Goal: Book appointment/travel/reservation

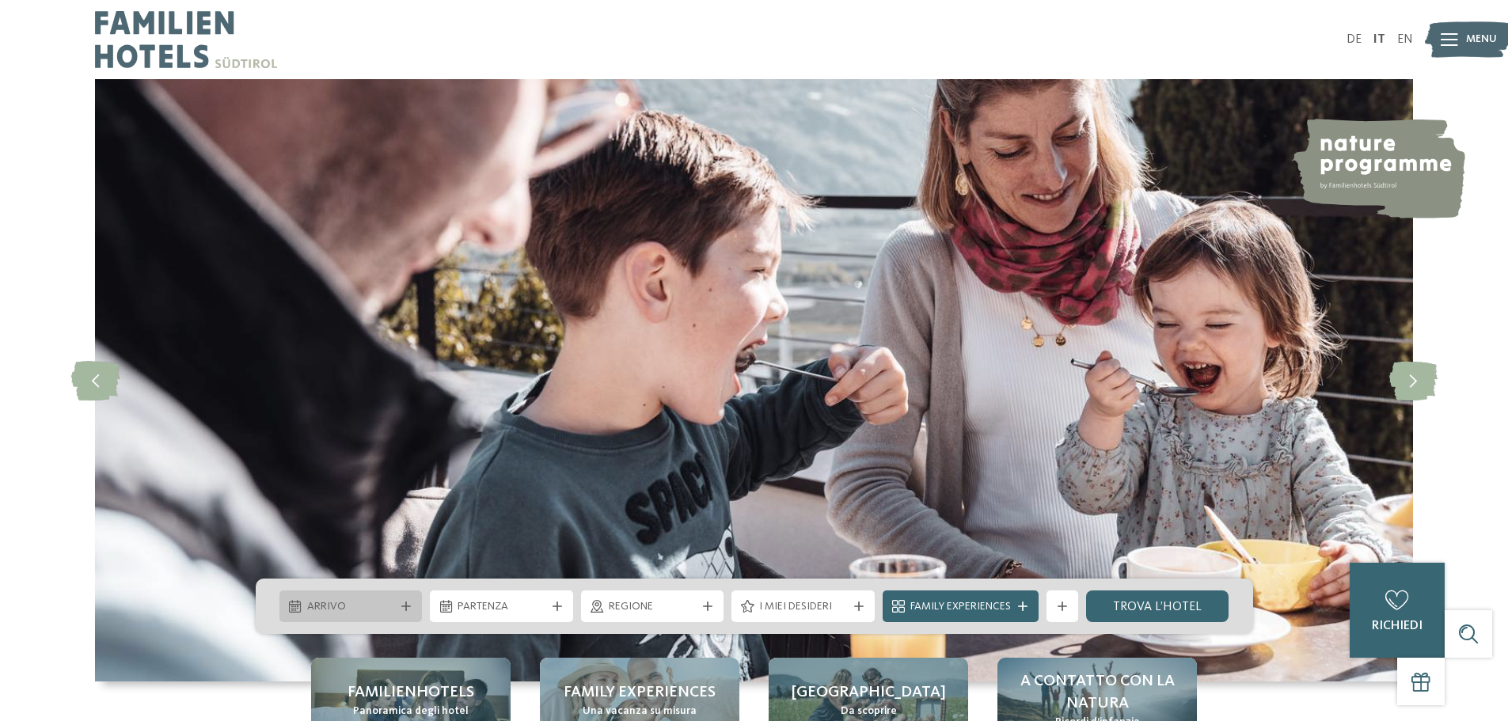
click at [398, 604] on div at bounding box center [406, 606] width 16 height 9
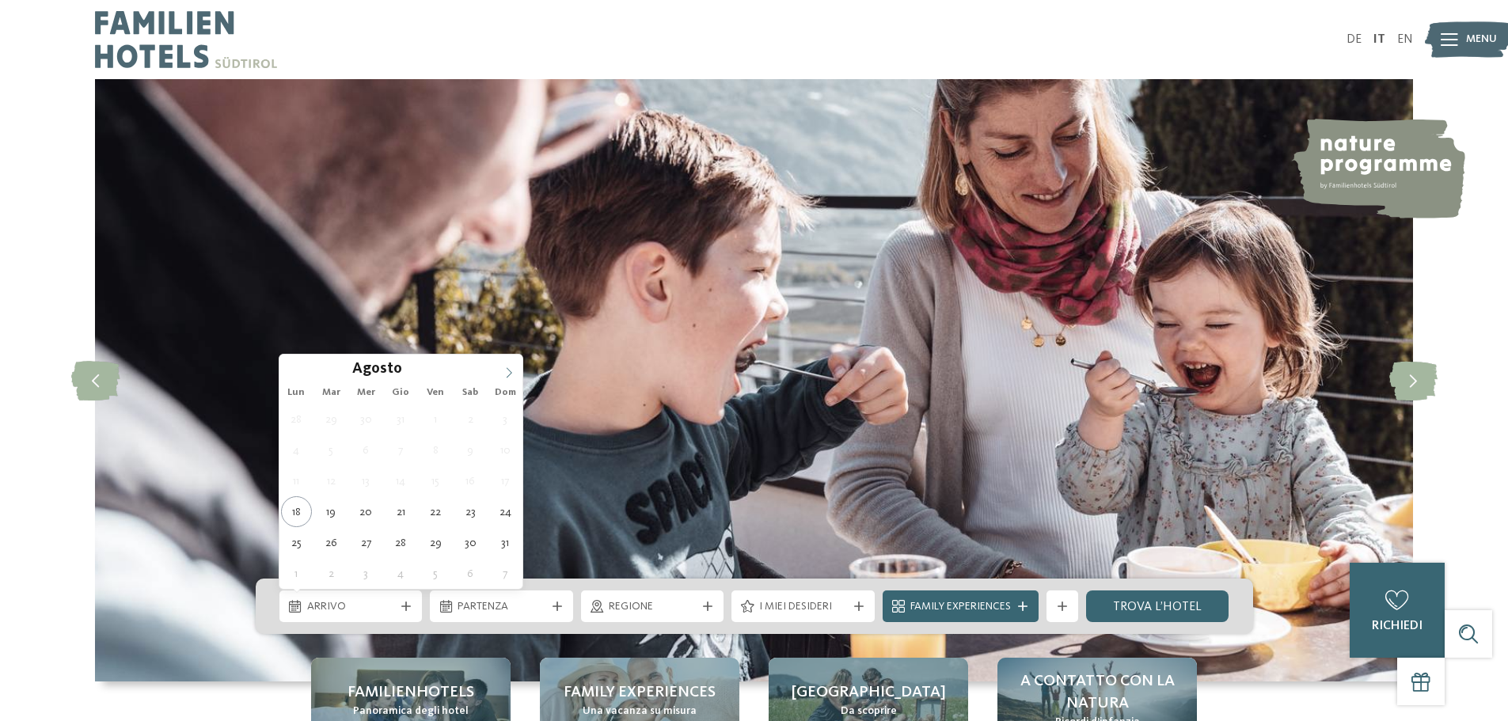
click at [510, 367] on icon at bounding box center [508, 372] width 11 height 11
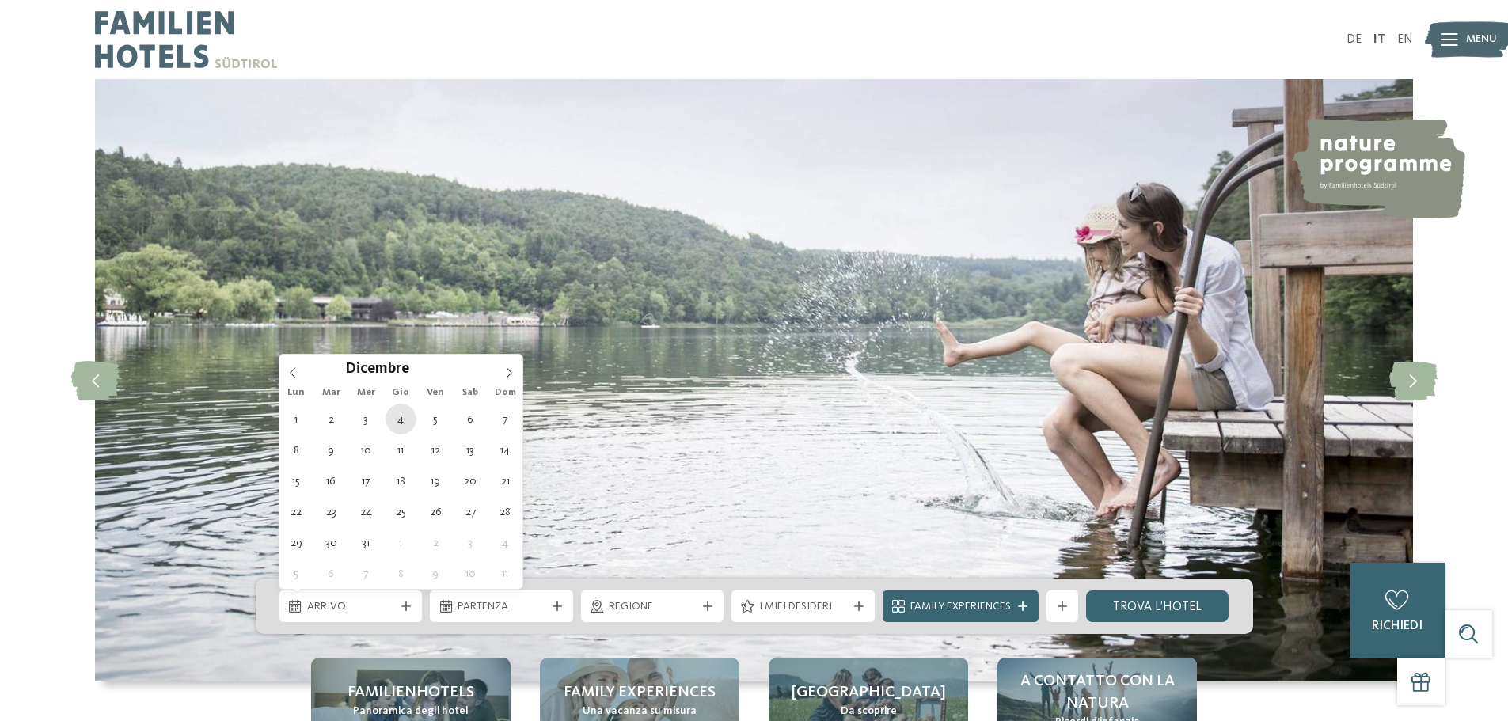
type div "04.12.2025"
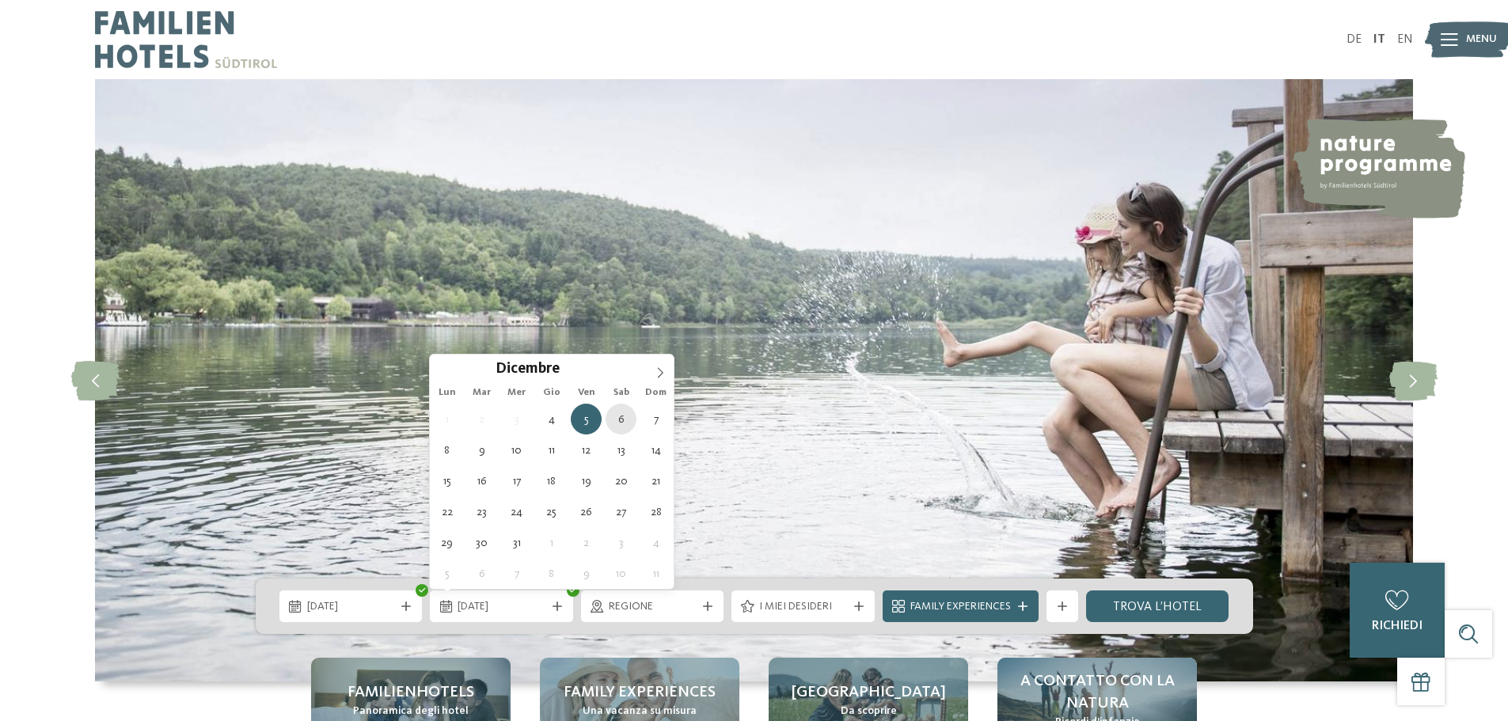
type div "06.12.2025"
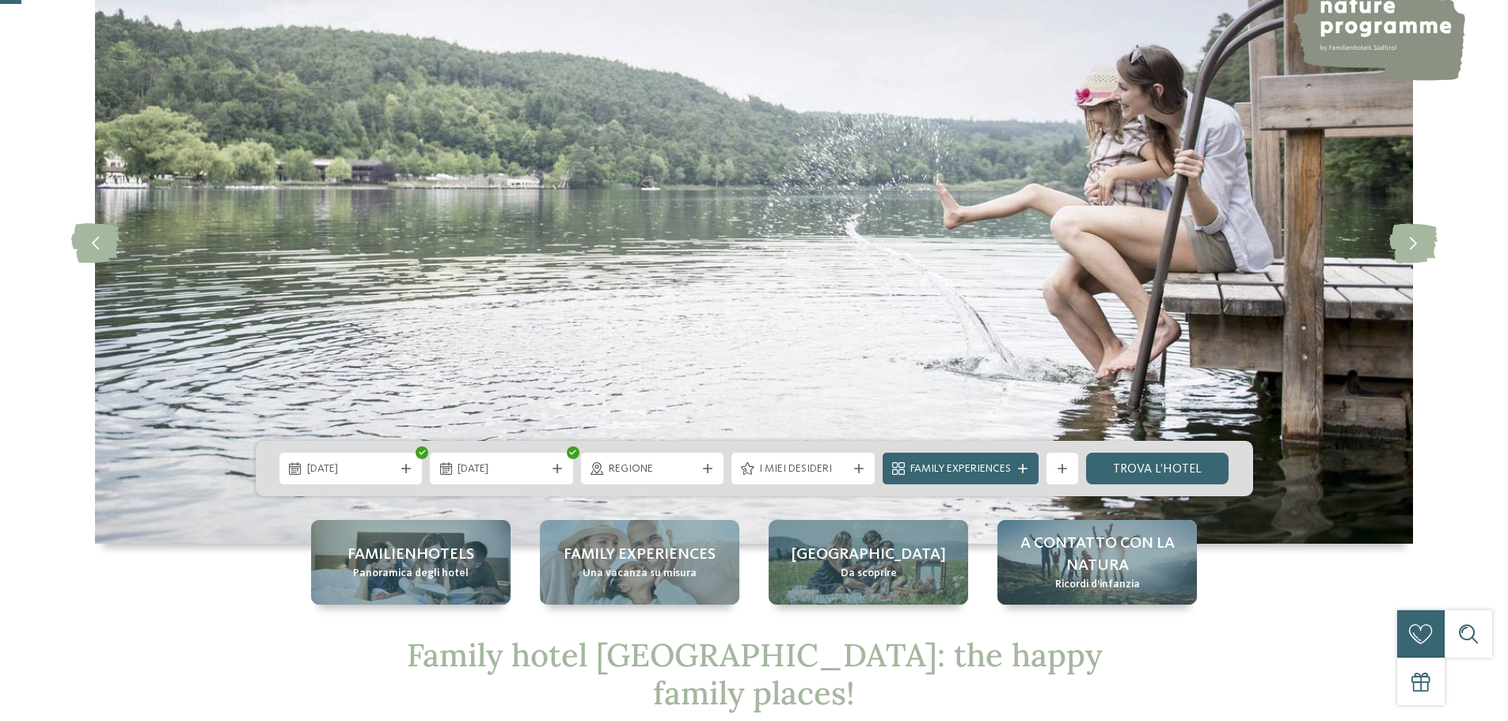
scroll to position [158, 0]
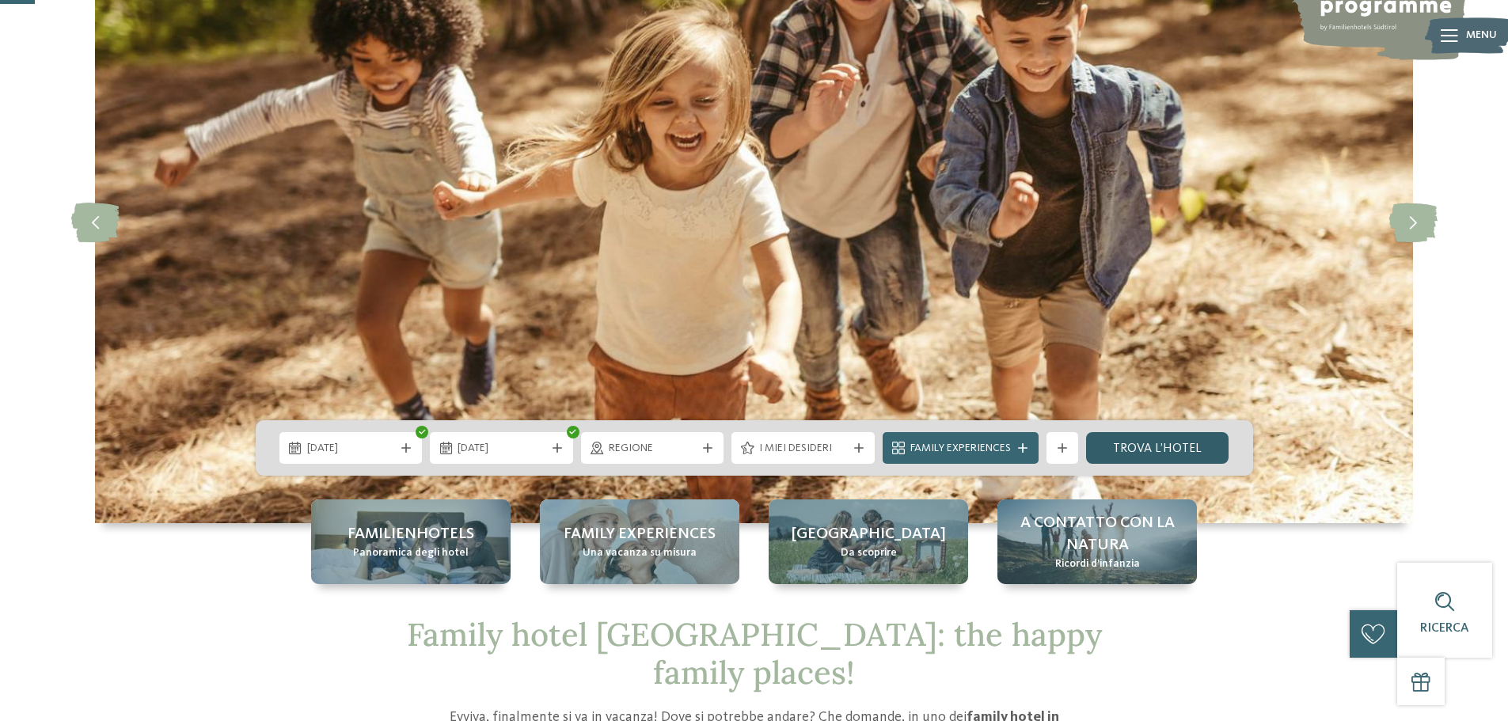
click at [1194, 443] on link "trova l’hotel" at bounding box center [1157, 448] width 143 height 32
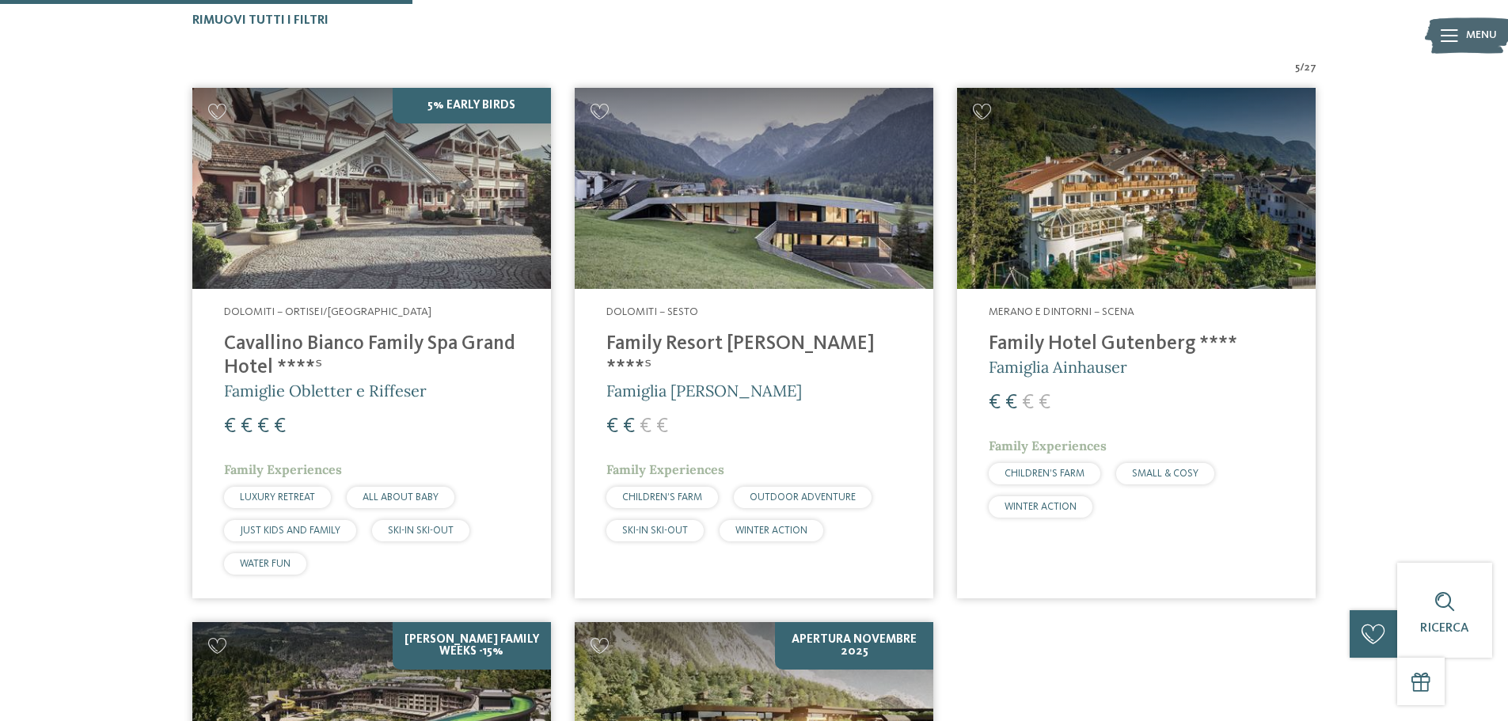
scroll to position [519, 0]
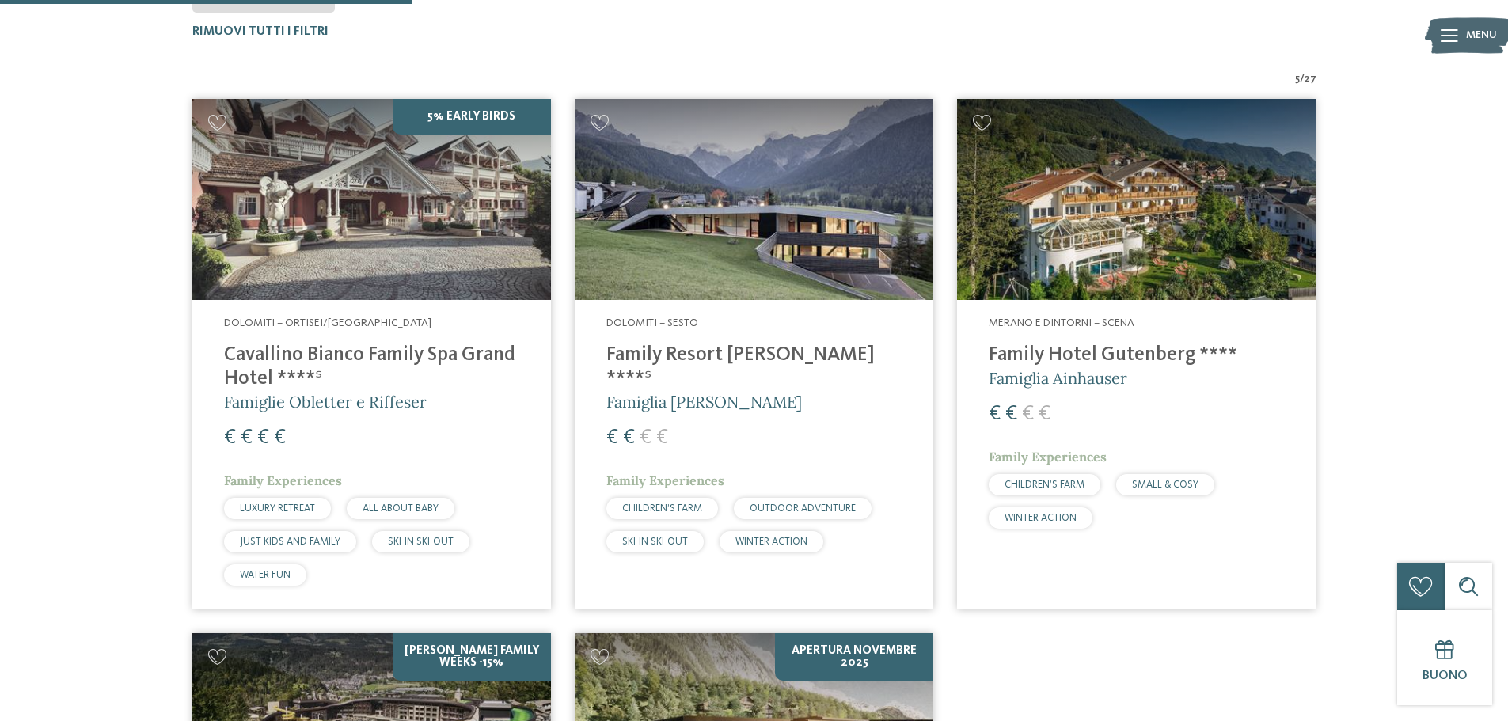
click at [747, 391] on h5 "Famiglia [PERSON_NAME]" at bounding box center [753, 402] width 295 height 22
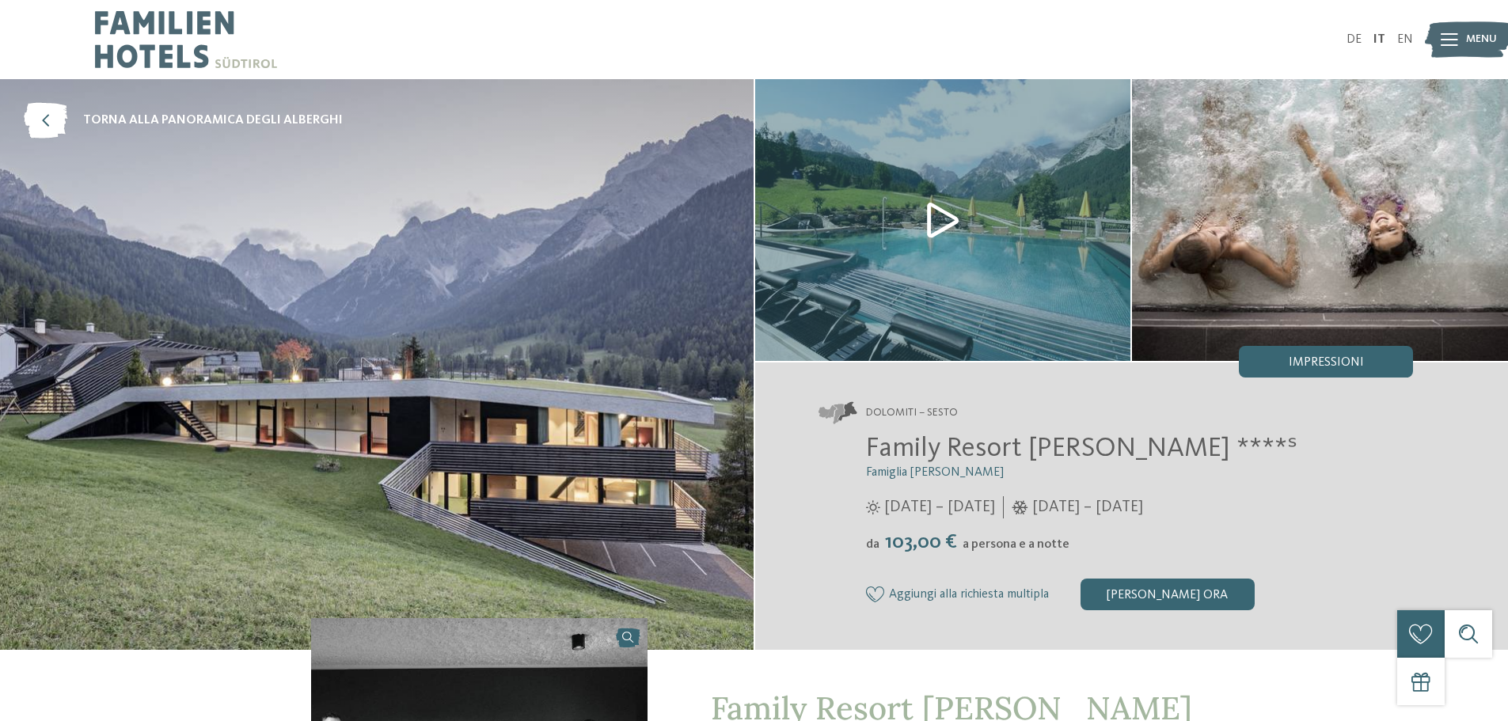
click at [474, 325] on img at bounding box center [377, 364] width 754 height 571
click at [919, 257] on img at bounding box center [943, 220] width 376 height 282
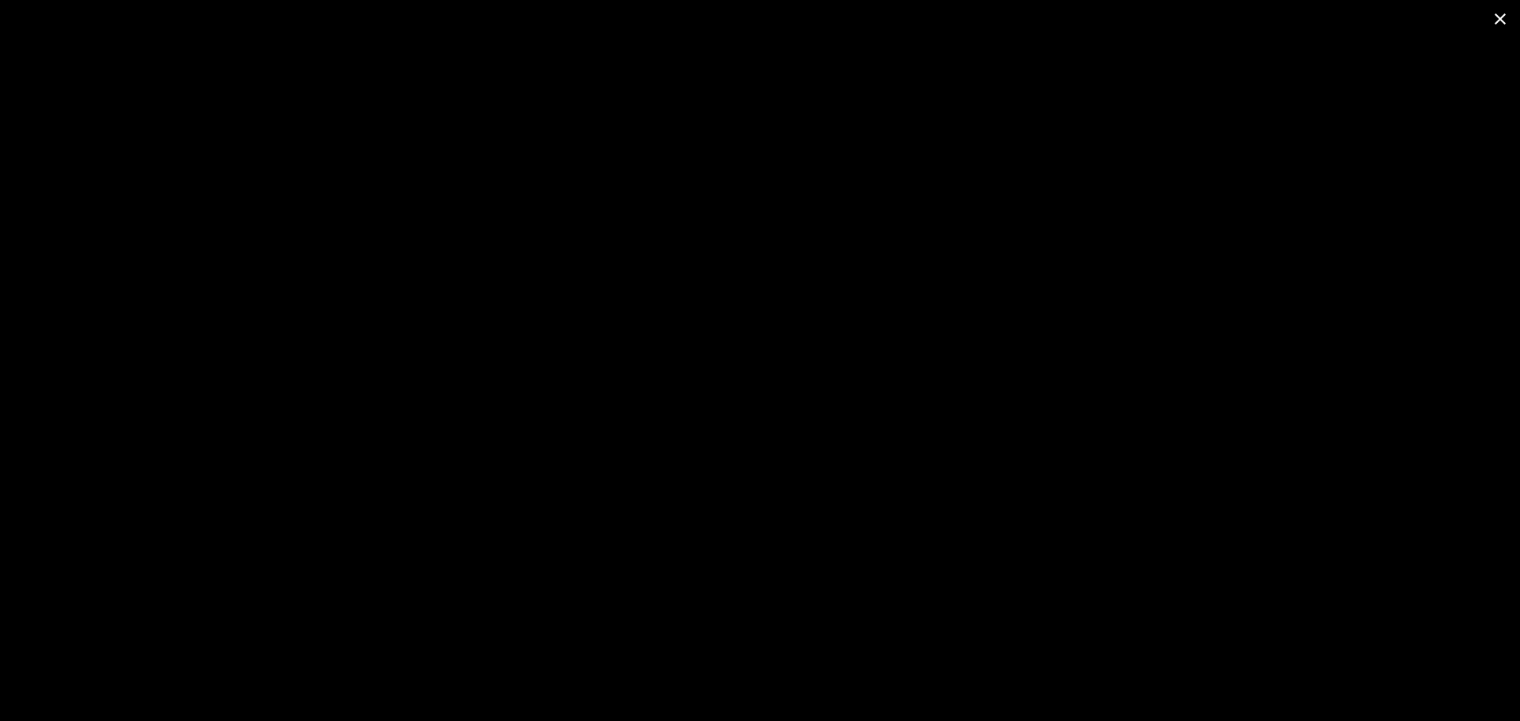
click at [1504, 17] on span at bounding box center [1500, 18] width 40 height 37
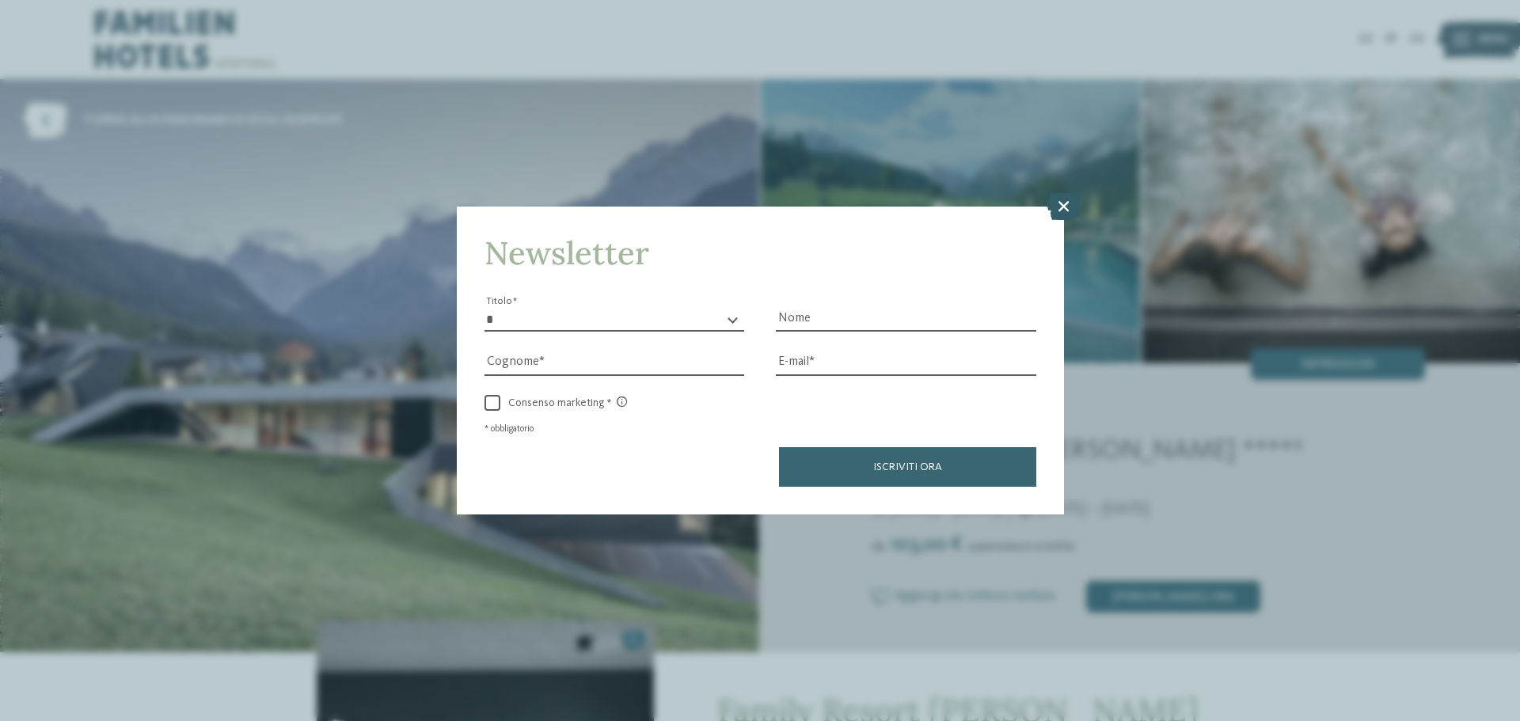
click at [1063, 209] on icon at bounding box center [1064, 206] width 34 height 28
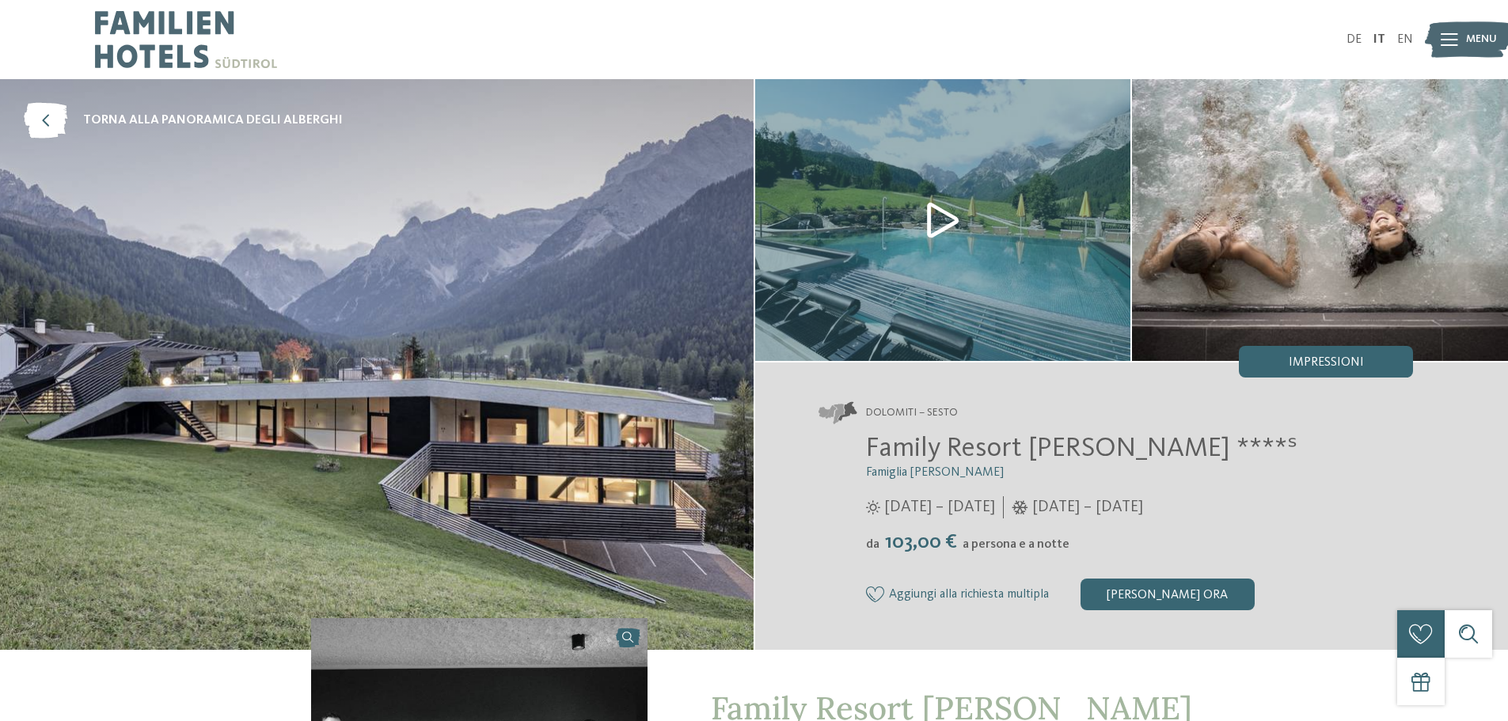
click at [1480, 29] on div "Menu" at bounding box center [1481, 40] width 31 height 40
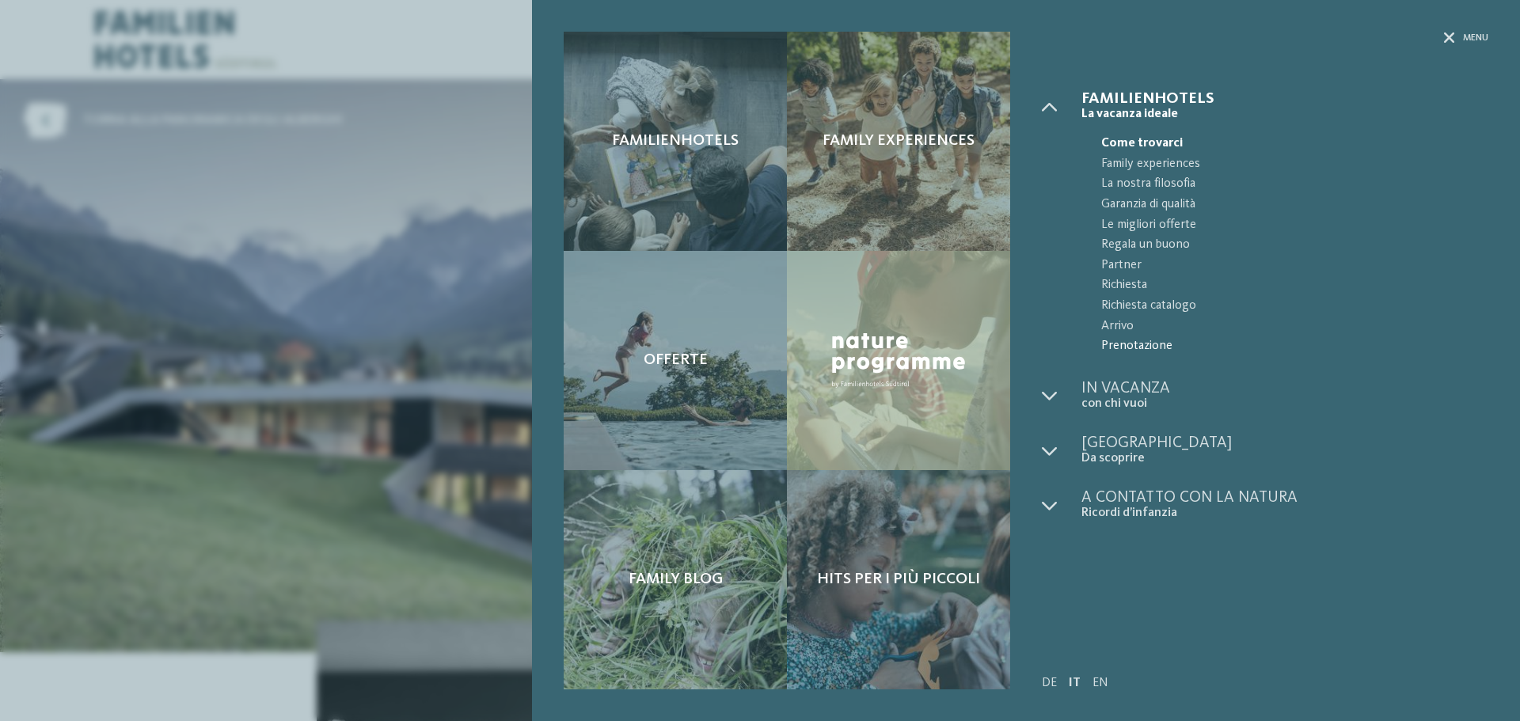
click at [1132, 342] on span "Prenotazione" at bounding box center [1294, 346] width 387 height 21
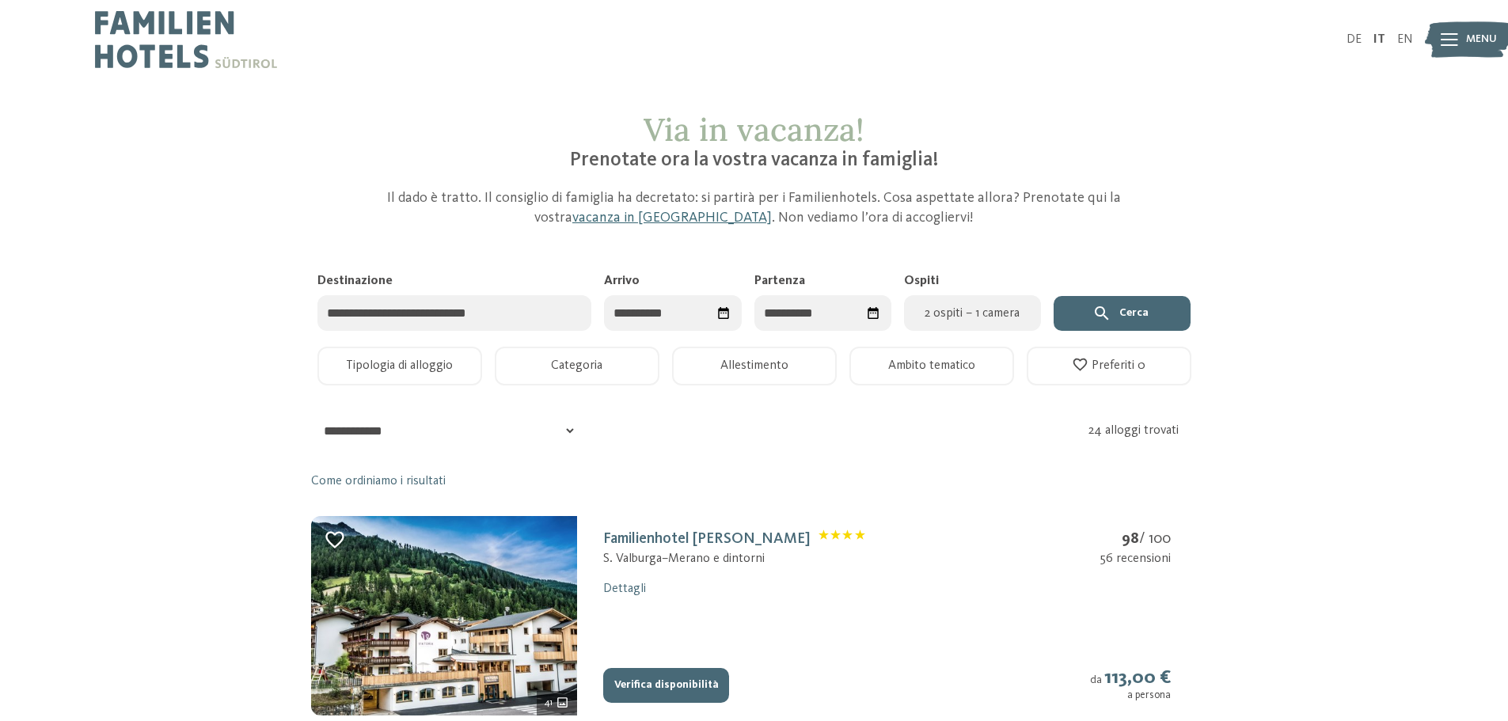
click at [948, 312] on span "2 ospiti – 1 camera" at bounding box center [973, 313] width 118 height 19
select select "*"
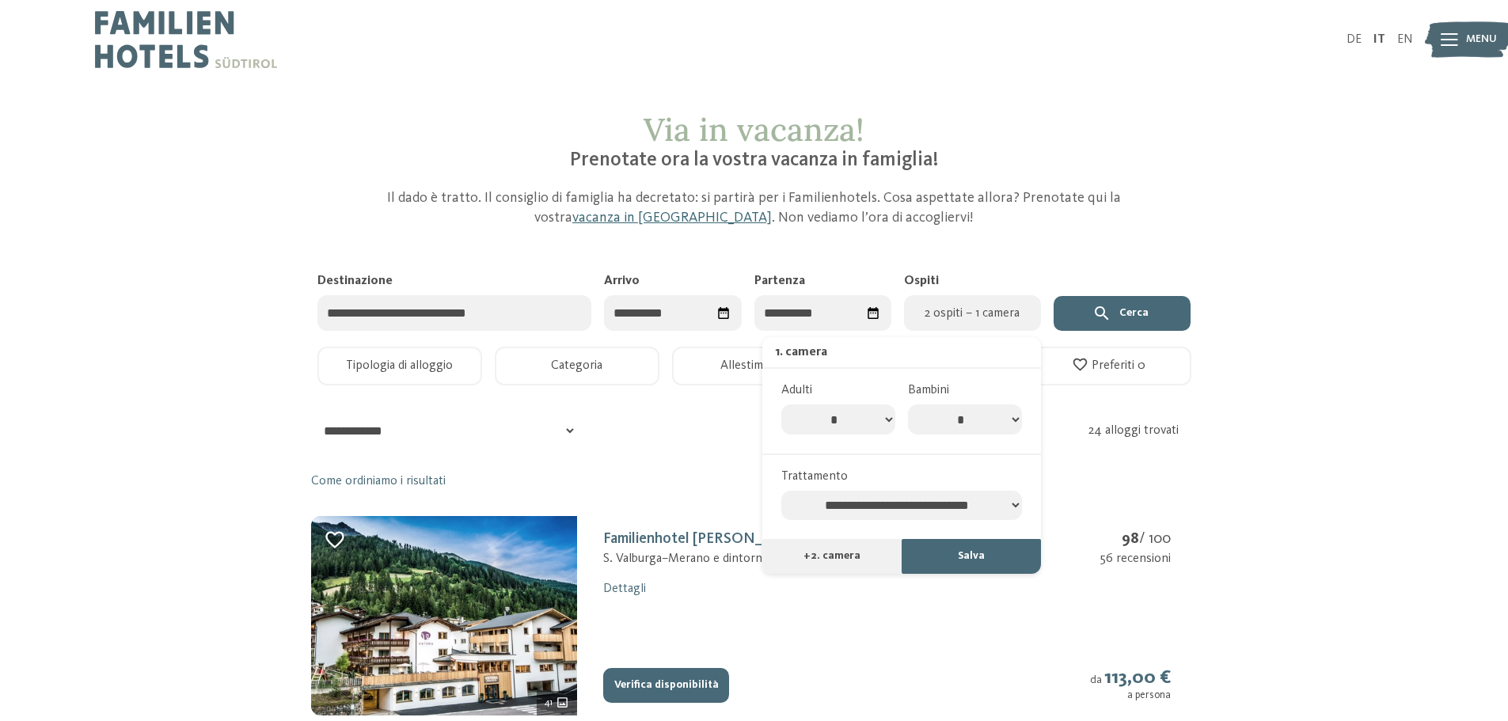
click at [972, 417] on select "* * * * * * * *" at bounding box center [965, 420] width 114 height 30
select select "*"
click at [908, 405] on select "* * * * * * * *" at bounding box center [965, 420] width 114 height 30
select select "*"
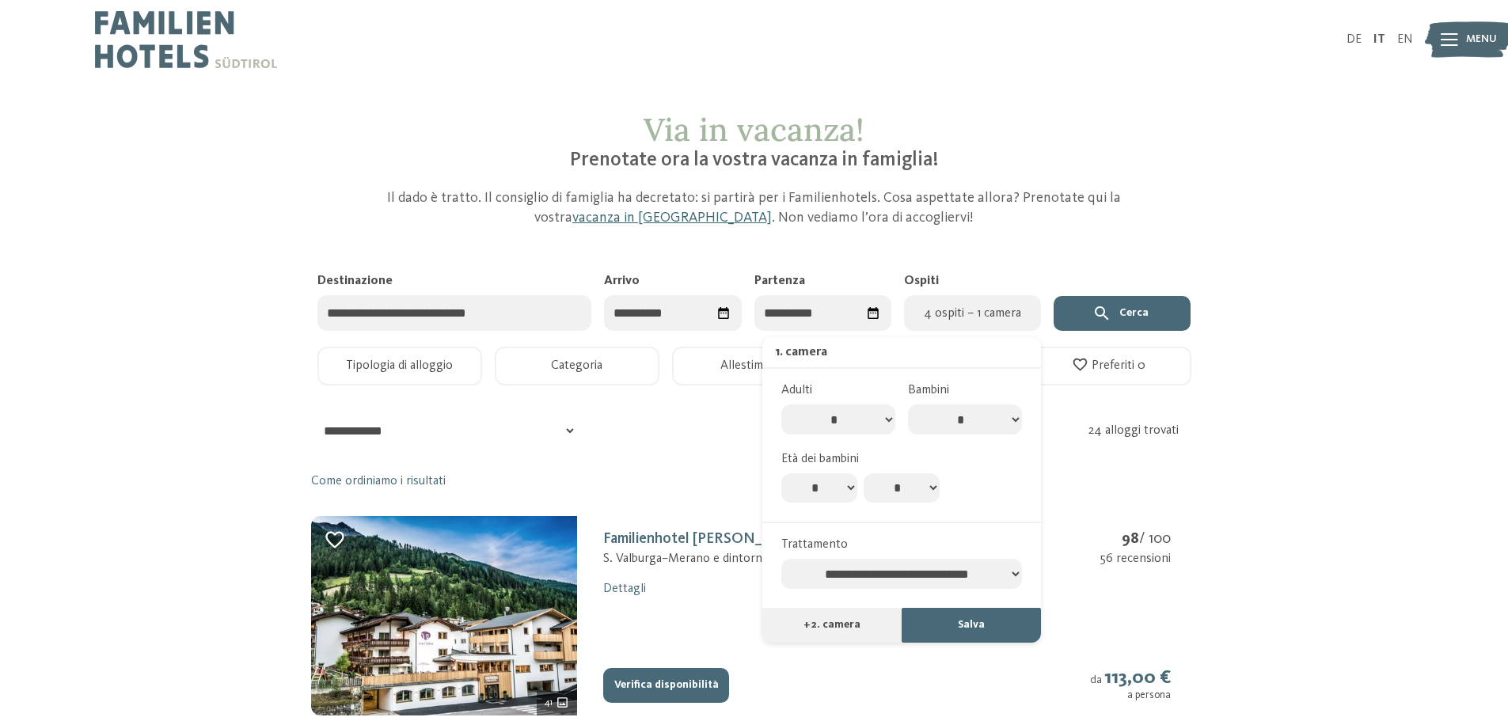
click at [840, 488] on select "* * * * * * * * * * ** ** ** ** ** ** ** **" at bounding box center [819, 488] width 76 height 30
select select "*"
click at [781, 473] on select "* * * * * * * * * * ** ** ** ** ** ** ** **" at bounding box center [819, 488] width 76 height 30
click at [1001, 573] on select "**********" at bounding box center [901, 574] width 241 height 30
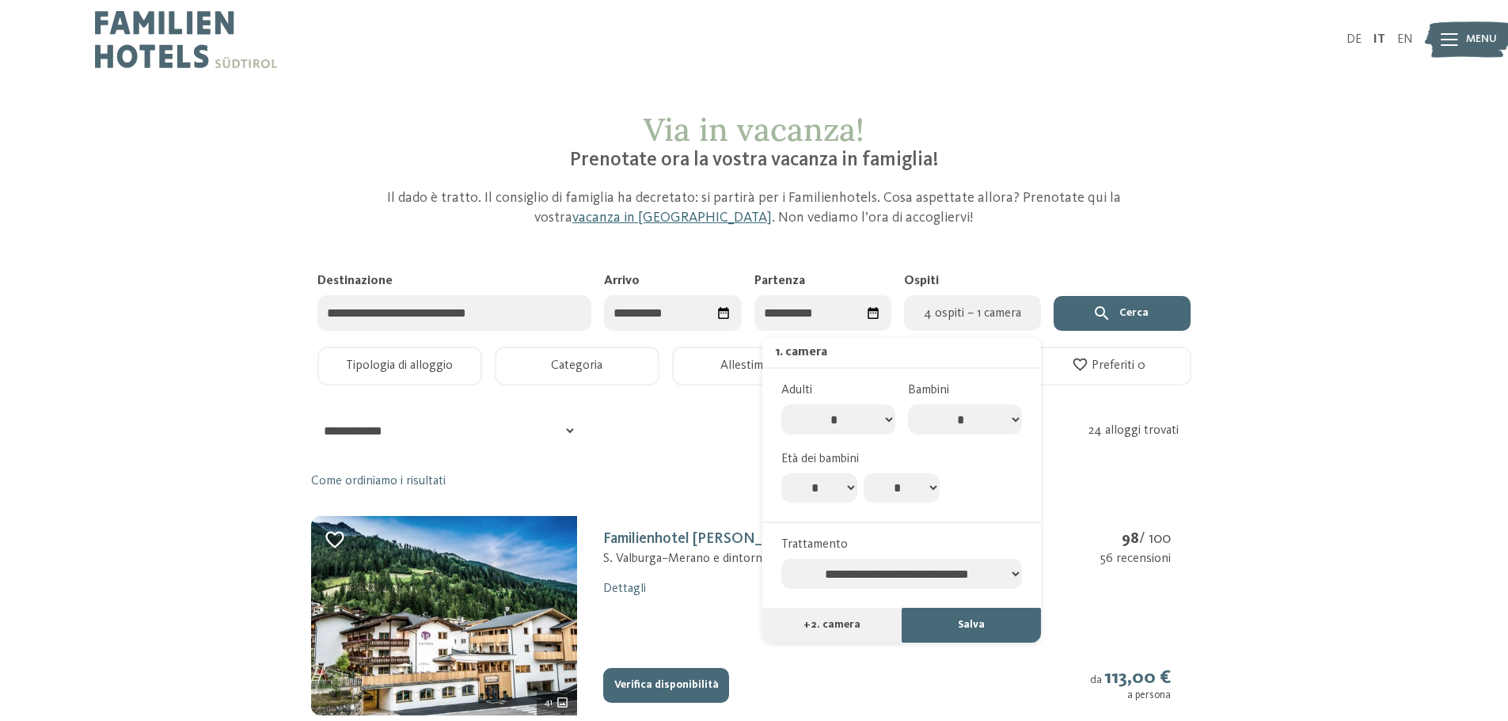
click at [722, 308] on icon "Seleziona data" at bounding box center [723, 313] width 15 height 15
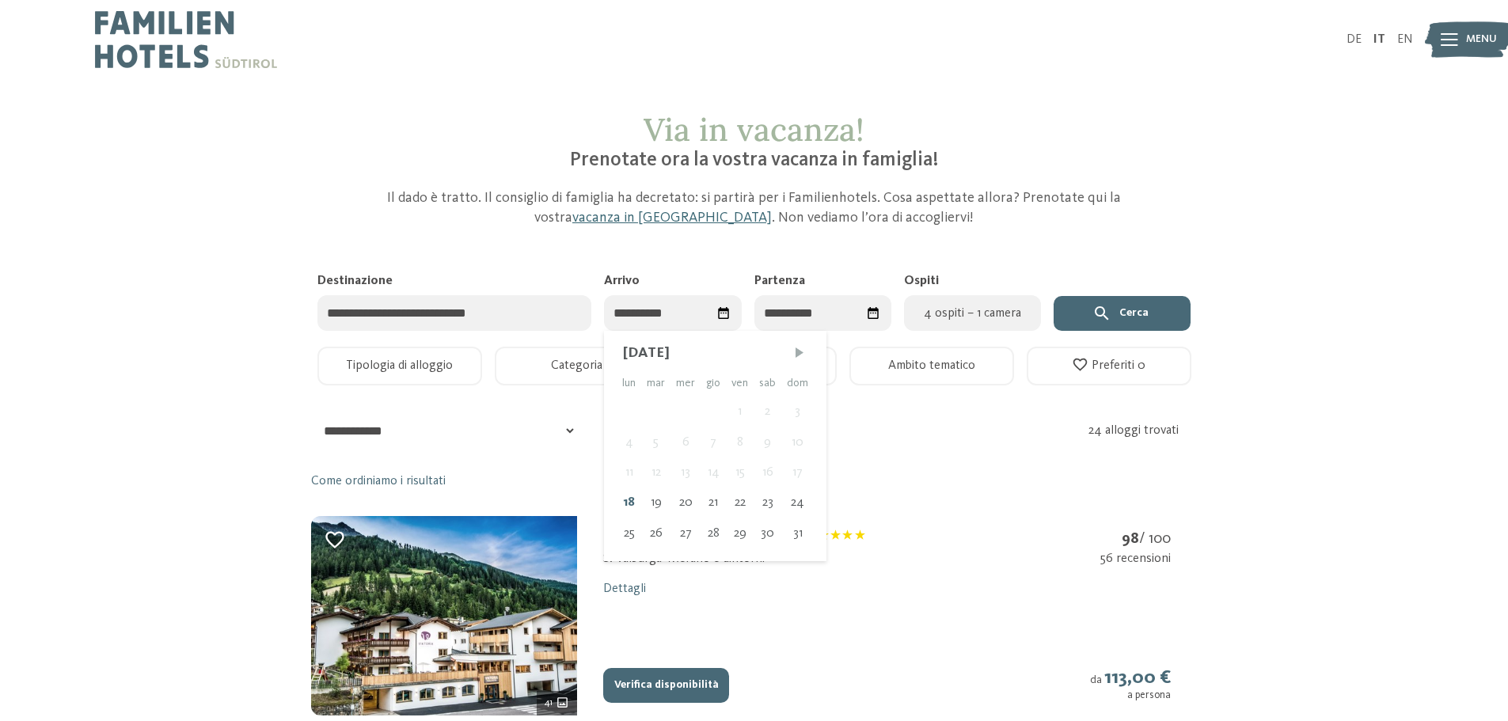
click at [792, 345] on span "Mese successivo" at bounding box center [800, 353] width 16 height 16
click at [794, 345] on span "Mese successivo" at bounding box center [802, 353] width 16 height 16
click at [707, 413] on div "4" at bounding box center [713, 412] width 25 height 30
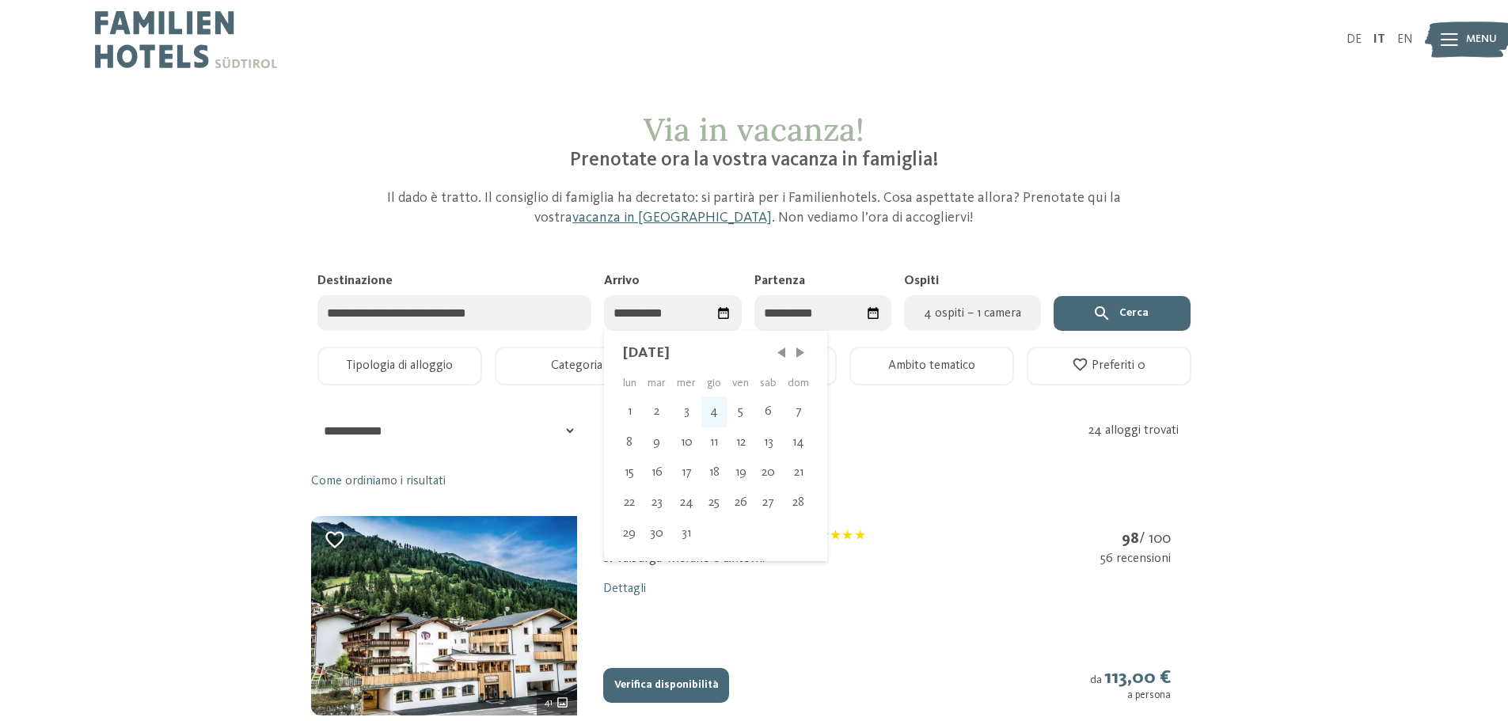
type input "**********"
click at [834, 408] on div "6" at bounding box center [833, 412] width 28 height 30
type input "**********"
click at [1070, 311] on button "Cerca" at bounding box center [1122, 313] width 137 height 35
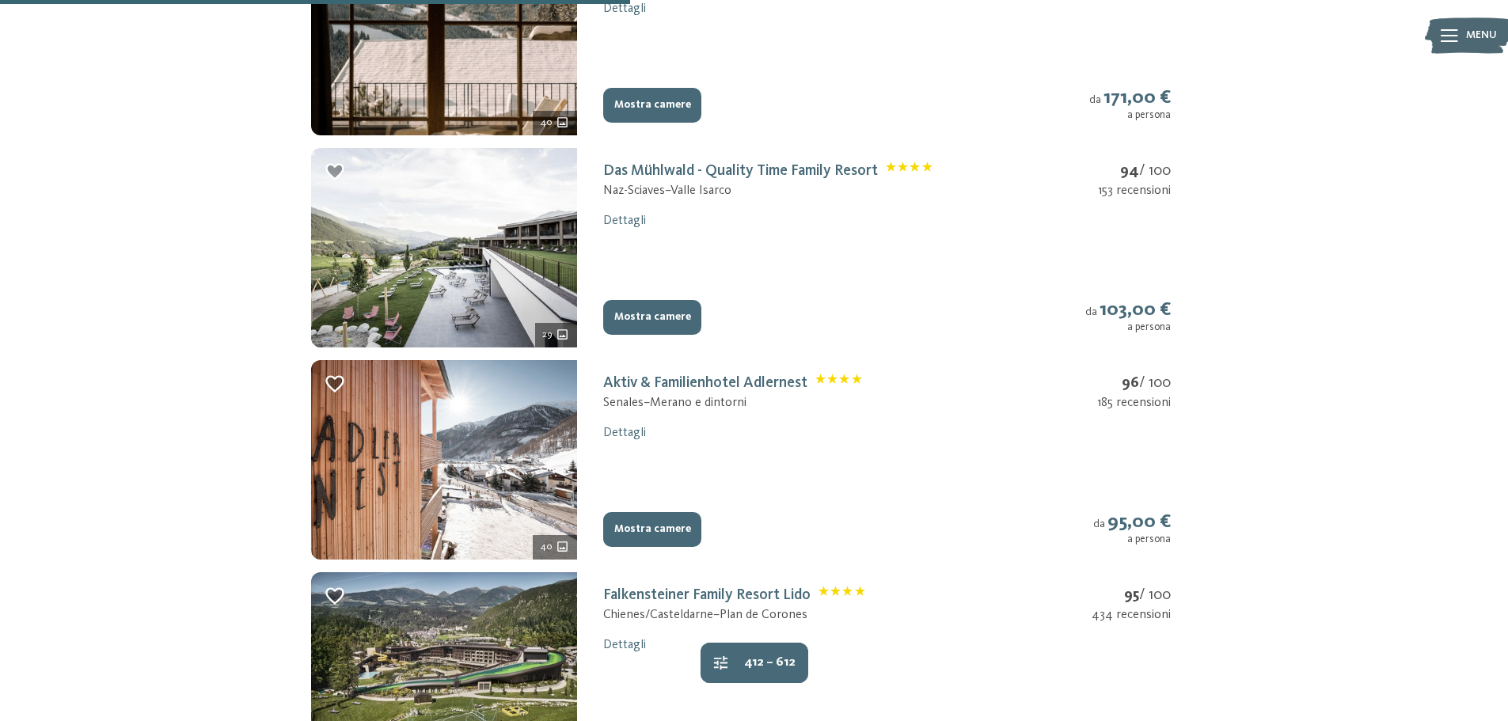
scroll to position [792, 0]
click at [683, 326] on button "Mostra camere" at bounding box center [652, 318] width 98 height 35
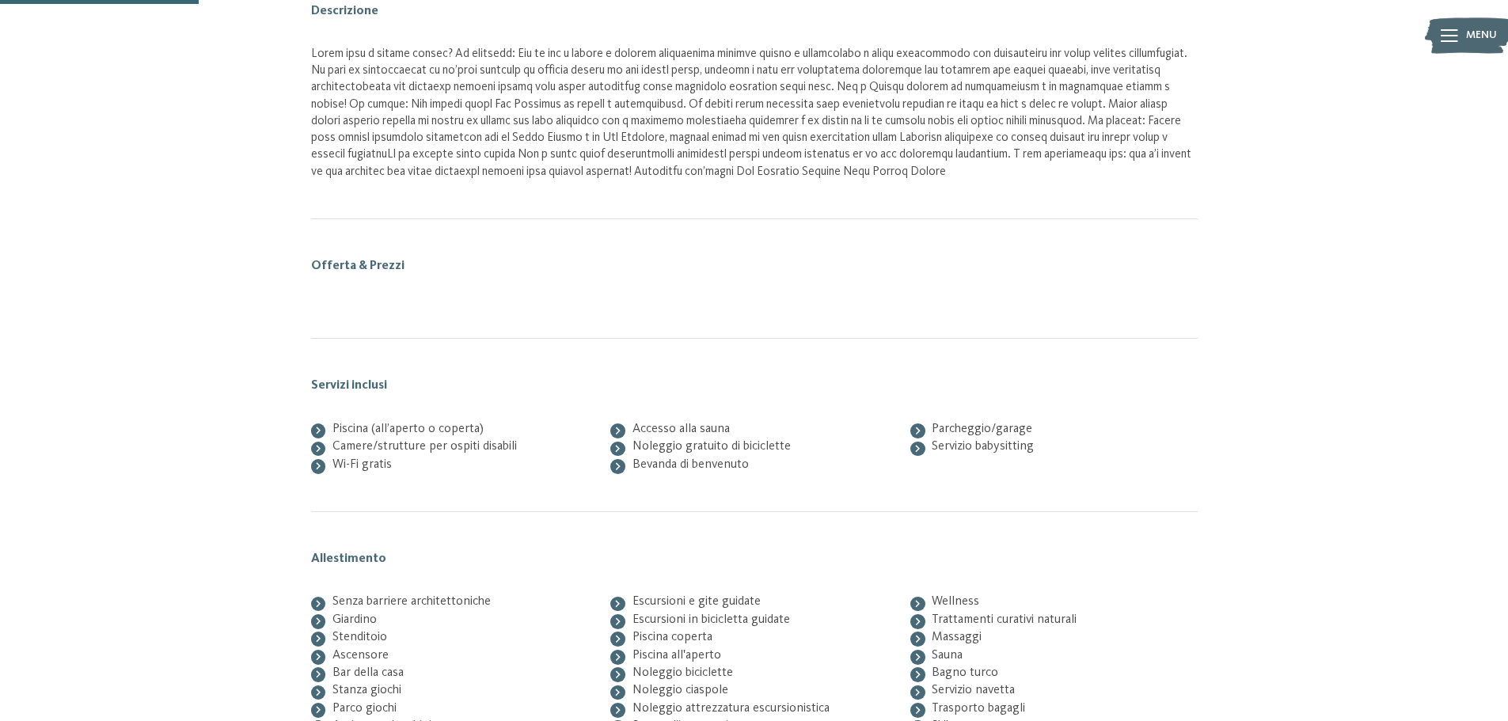
scroll to position [260, 0]
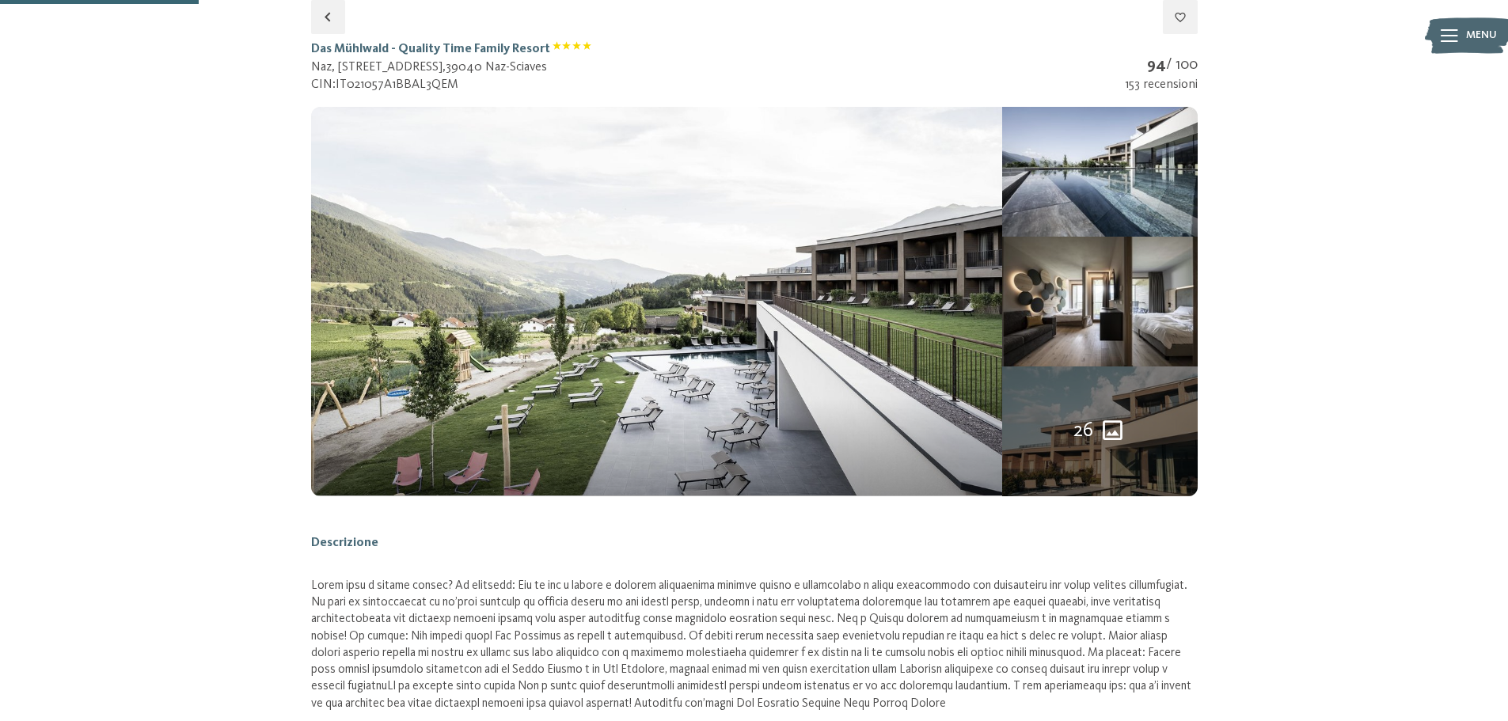
select select "*"
select select "**********"
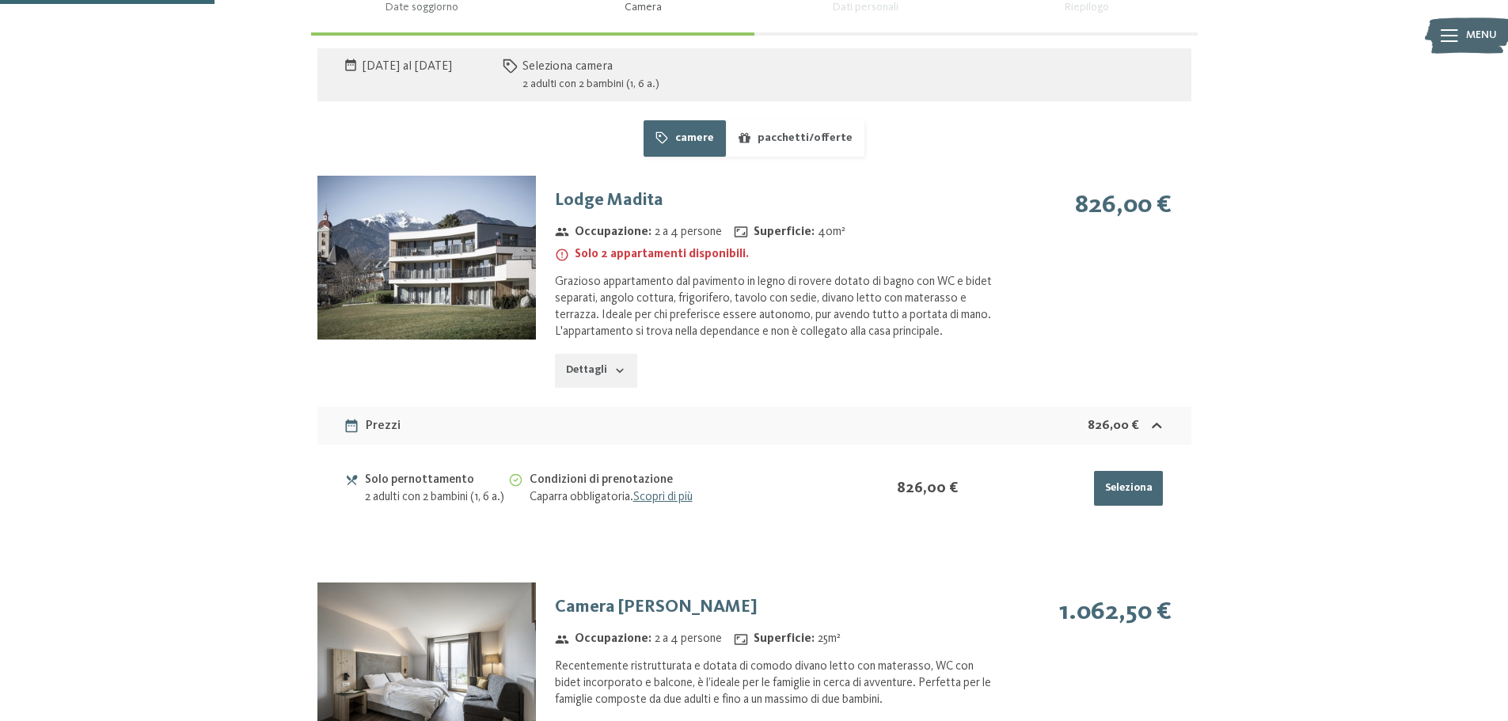
scroll to position [1130, 0]
